Goal: Transaction & Acquisition: Purchase product/service

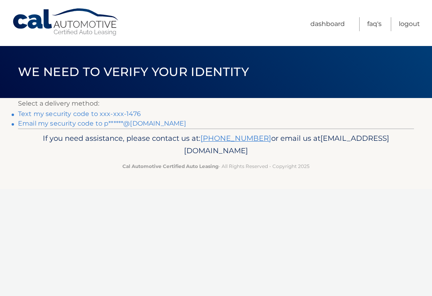
click at [126, 111] on link "Text my security code to xxx-xxx-1476" at bounding box center [79, 114] width 123 height 8
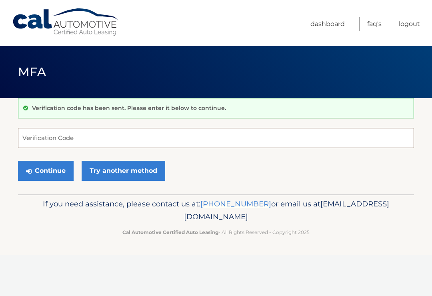
click at [132, 140] on input "Verification Code" at bounding box center [216, 138] width 396 height 20
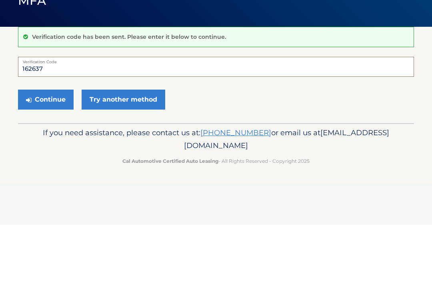
type input "162637"
click at [51, 161] on button "Continue" at bounding box center [46, 171] width 56 height 20
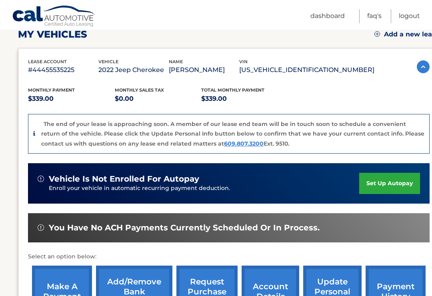
scroll to position [117, 0]
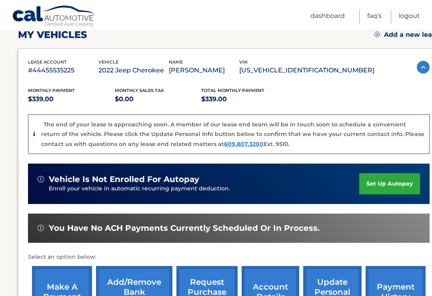
click at [51, 276] on link "make a payment" at bounding box center [62, 292] width 60 height 52
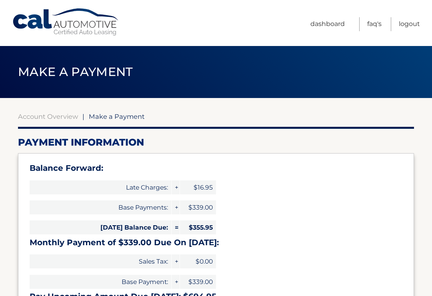
select select "OGIwOWZjY2UtMWU3My00MWM0LTlhZWMtYzQ5ZWRlZTJhMmFk"
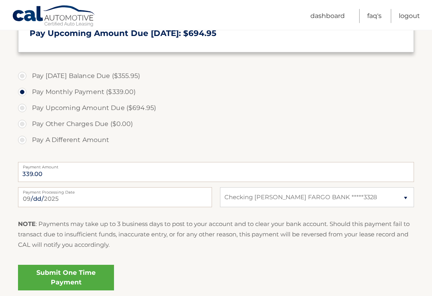
scroll to position [264, 0]
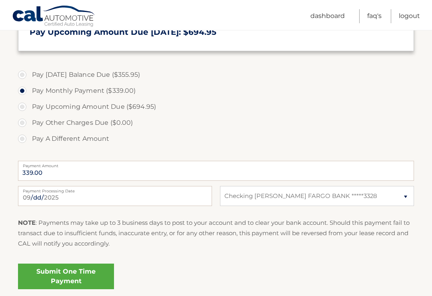
click at [89, 277] on link "Submit One Time Payment" at bounding box center [66, 277] width 96 height 26
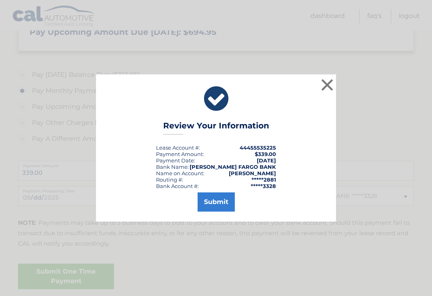
click at [218, 208] on button "Submit" at bounding box center [216, 201] width 37 height 19
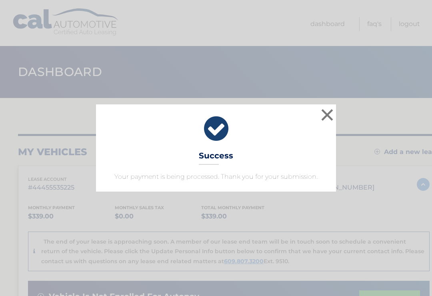
click at [332, 112] on button "×" at bounding box center [327, 115] width 16 height 16
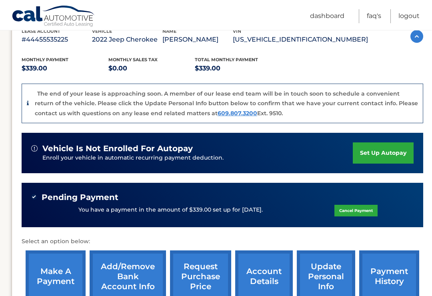
scroll to position [148, 6]
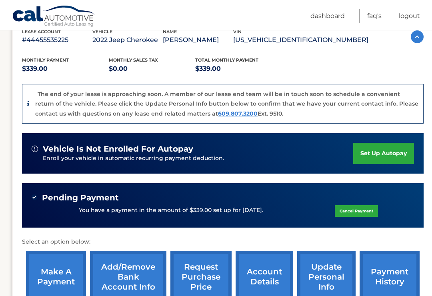
click at [49, 279] on link "make a payment" at bounding box center [56, 277] width 60 height 52
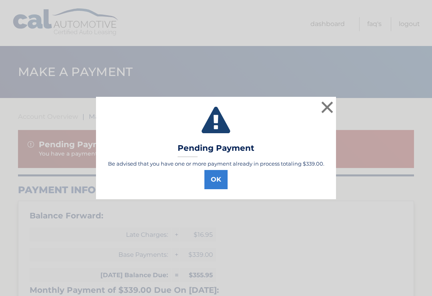
select select "OGIwOWZjY2UtMWU3My00MWM0LTlhZWMtYzQ5ZWRlZTJhMmFk"
click at [212, 173] on button "OK" at bounding box center [215, 179] width 23 height 19
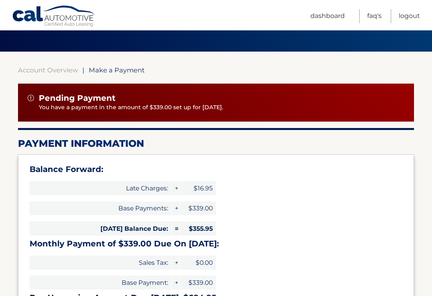
scroll to position [29, 0]
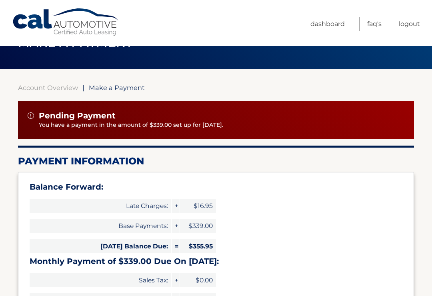
click at [136, 113] on div "Pending Payment" at bounding box center [216, 116] width 377 height 10
click at [30, 116] on img at bounding box center [31, 115] width 6 height 6
click at [276, 118] on div "Pending Payment" at bounding box center [216, 116] width 377 height 10
click at [297, 114] on div "Pending Payment" at bounding box center [216, 116] width 377 height 10
click at [54, 88] on link "Account Overview" at bounding box center [48, 88] width 60 height 8
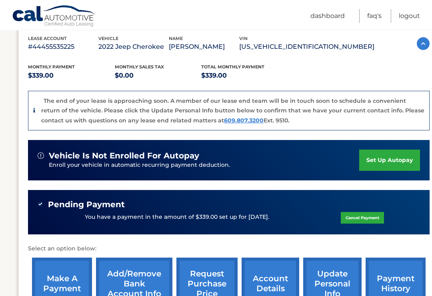
scroll to position [141, 0]
click at [268, 217] on p "You have a payment in the amount of $339.00 set up for [DATE]." at bounding box center [177, 217] width 184 height 9
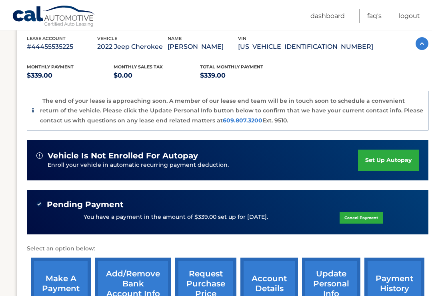
click at [56, 202] on span "Pending Payment" at bounding box center [85, 205] width 77 height 10
click at [65, 218] on div "You have a payment in the amount of $339.00 set up for [DATE]. Cancel Payment" at bounding box center [227, 217] width 382 height 15
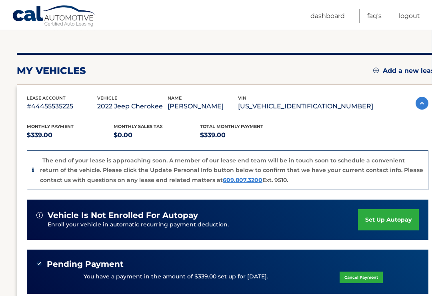
scroll to position [81, 1]
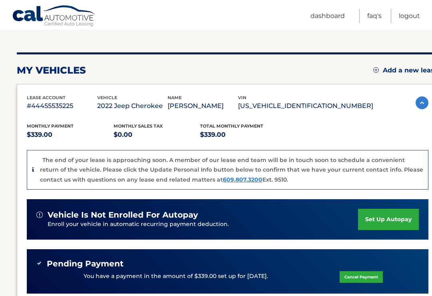
click at [420, 8] on ul "Dashboard FAQ's Logout" at bounding box center [365, 15] width 110 height 30
click at [411, 17] on link "Logout" at bounding box center [409, 16] width 21 height 14
